Goal: Communication & Community: Answer question/provide support

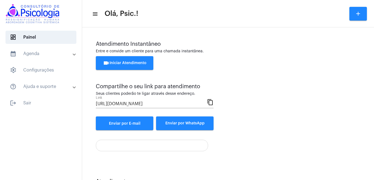
scroll to position [25, 0]
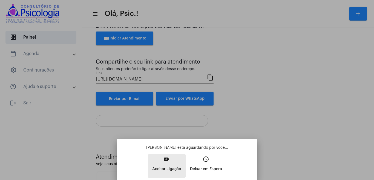
click at [162, 162] on button "video_call Aceitar Ligação" at bounding box center [167, 166] width 38 height 24
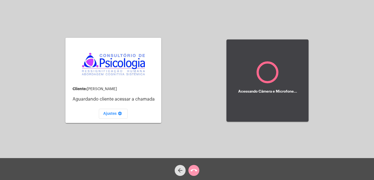
click at [342, 120] on div "Cliente: [PERSON_NAME] cliente acessar a chamada Ajustes settings Acessando Câm…" at bounding box center [187, 80] width 373 height 158
drag, startPoint x: 136, startPoint y: 119, endPoint x: 215, endPoint y: 153, distance: 85.7
click at [152, 126] on div "Cliente: [PERSON_NAME] cliente acessar a chamada Ajustes settings" at bounding box center [113, 80] width 96 height 157
click at [193, 169] on mat-icon "call_end" at bounding box center [194, 170] width 7 height 7
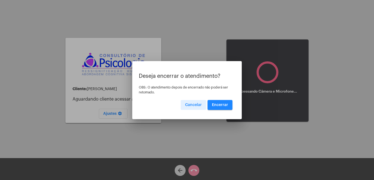
click at [219, 103] on span "Encerrar" at bounding box center [220, 105] width 16 height 4
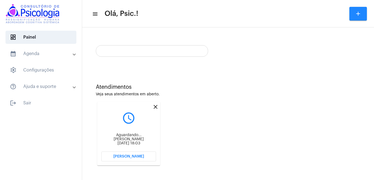
scroll to position [1, 0]
click at [129, 154] on button "[PERSON_NAME]" at bounding box center [128, 156] width 55 height 10
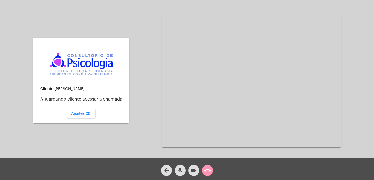
click at [209, 169] on mat-icon "call_end" at bounding box center [207, 170] width 7 height 7
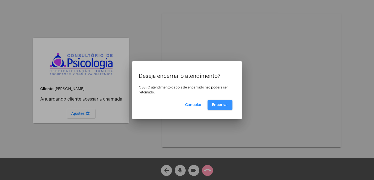
click at [224, 105] on span "Encerrar" at bounding box center [220, 105] width 16 height 4
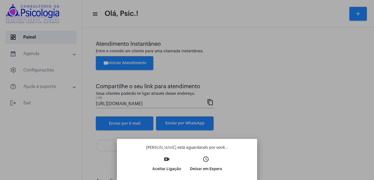
click at [164, 163] on button "video_call Aceitar Ligação" at bounding box center [167, 166] width 38 height 24
click at [164, 163] on div "[PERSON_NAME] está aguardando por você... video_call Aceitar Ligação access_tim…" at bounding box center [186, 161] width 131 height 33
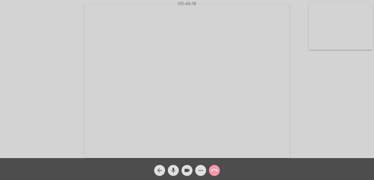
click at [374, 72] on div "Acessando Câmera e Microfone..." at bounding box center [187, 79] width 374 height 158
click at [216, 169] on mat-icon "call_end" at bounding box center [214, 170] width 7 height 7
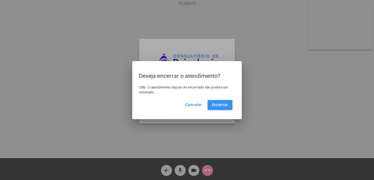
click at [217, 102] on button "Encerrar" at bounding box center [219, 105] width 25 height 10
